Goal: Transaction & Acquisition: Purchase product/service

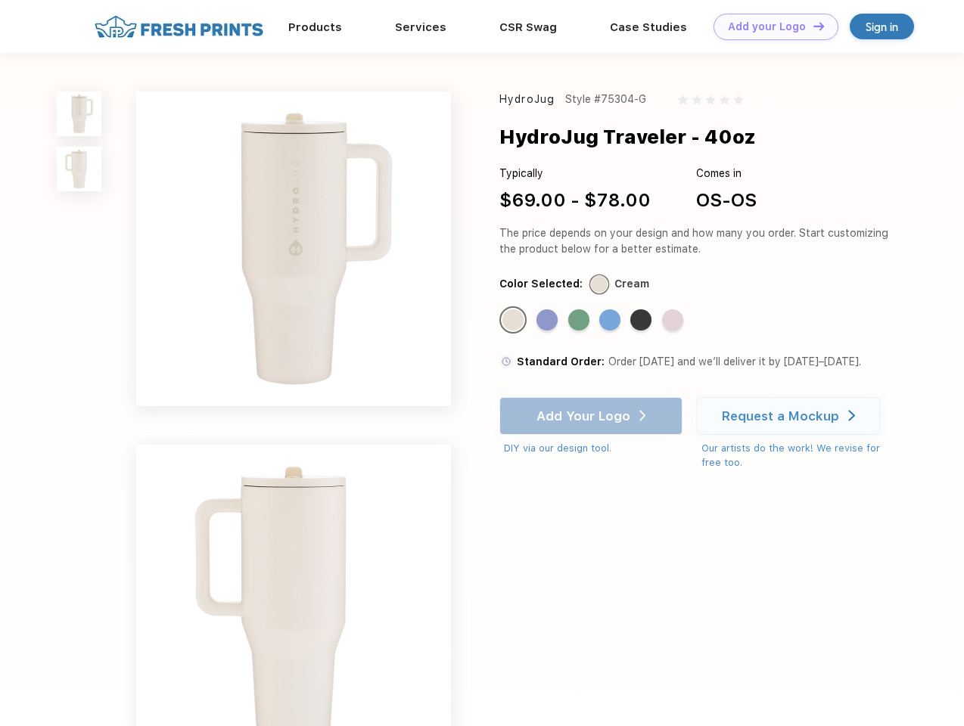
click at [770, 26] on link "Add your Logo Design Tool" at bounding box center [775, 27] width 125 height 26
click at [0, 0] on div "Design Tool" at bounding box center [0, 0] width 0 height 0
click at [812, 26] on link "Add your Logo Design Tool" at bounding box center [775, 27] width 125 height 26
click at [79, 113] on img at bounding box center [79, 114] width 45 height 45
click at [79, 169] on img at bounding box center [79, 169] width 45 height 45
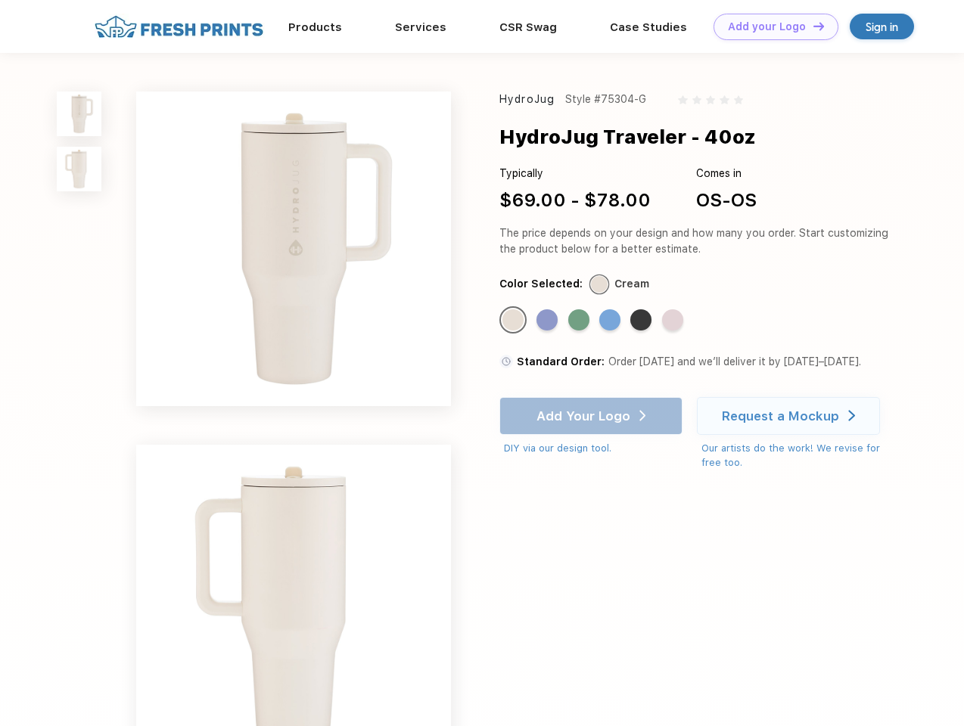
click at [514, 321] on div "Standard Color" at bounding box center [512, 319] width 21 height 21
click at [548, 321] on div "Standard Color" at bounding box center [546, 319] width 21 height 21
click at [580, 321] on div "Standard Color" at bounding box center [578, 319] width 21 height 21
click at [611, 321] on div "Standard Color" at bounding box center [609, 319] width 21 height 21
click at [642, 321] on div "Standard Color" at bounding box center [640, 319] width 21 height 21
